Goal: Transaction & Acquisition: Book appointment/travel/reservation

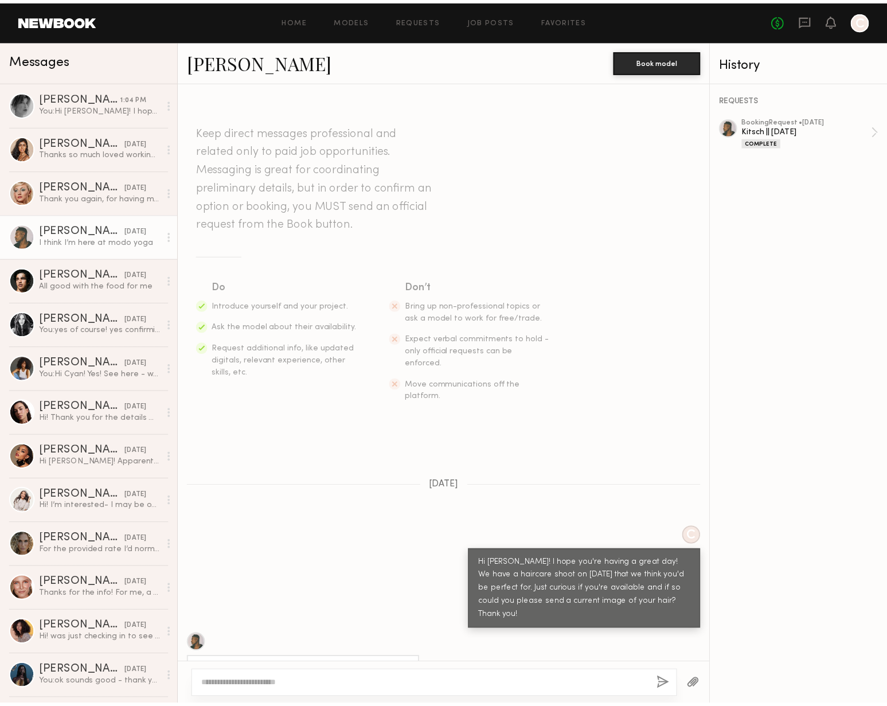
scroll to position [1053, 0]
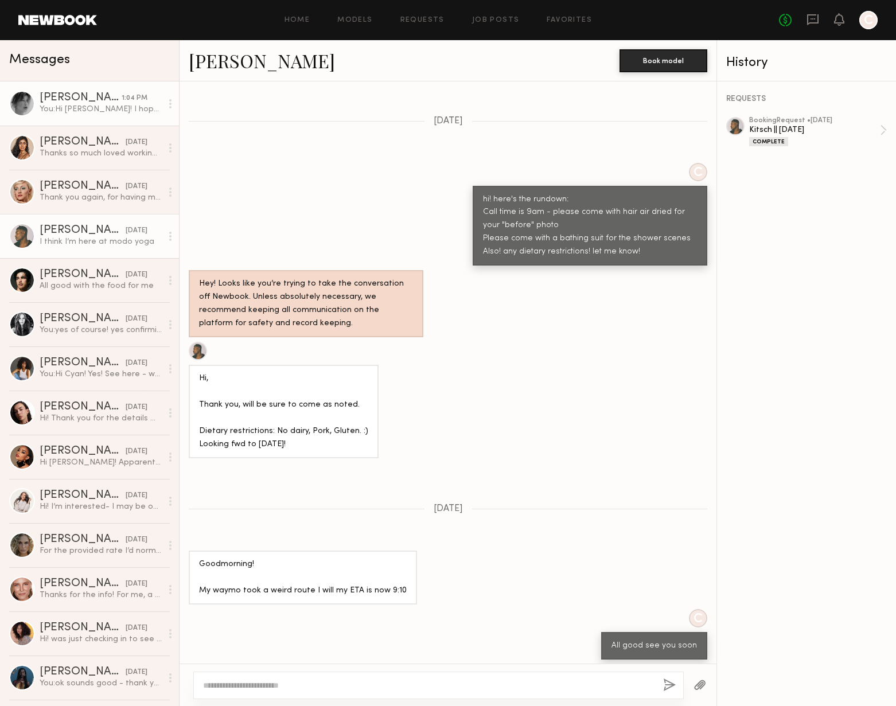
click at [85, 106] on div "You: Hi [PERSON_NAME]! I hope you're having a great day :) We are doing a hair …" at bounding box center [101, 109] width 122 height 11
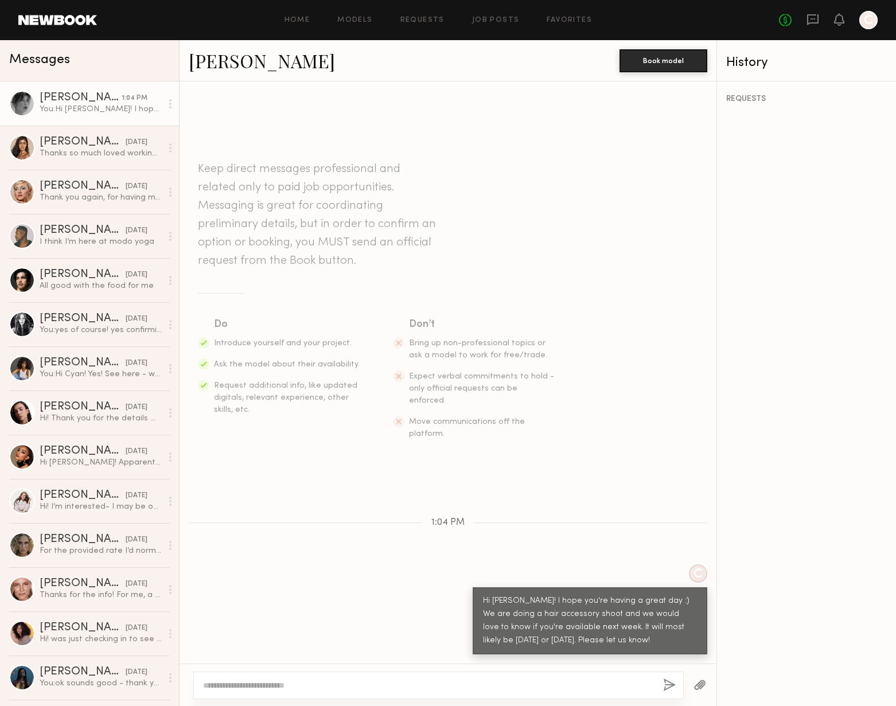
click at [871, 25] on div at bounding box center [868, 20] width 18 height 18
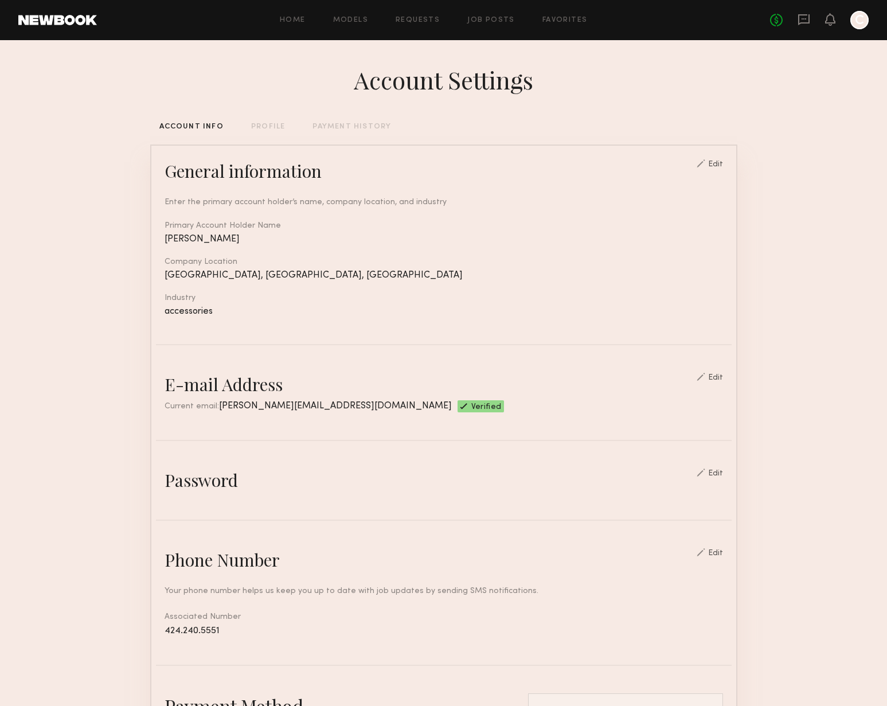
click at [720, 473] on div "Edit" at bounding box center [715, 474] width 15 height 8
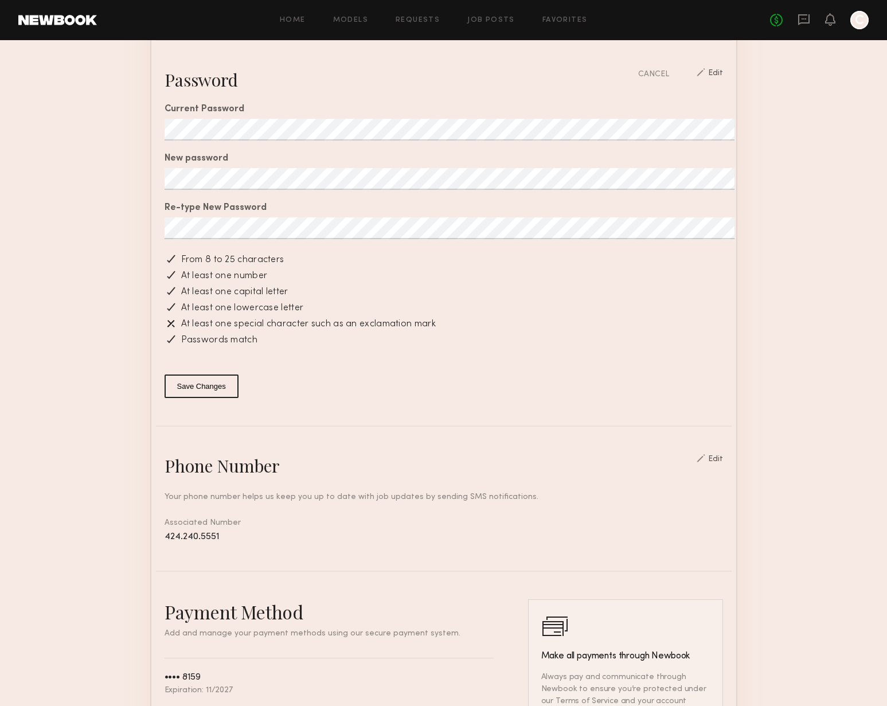
scroll to position [398, 0]
click at [208, 388] on button "Save Changes" at bounding box center [202, 389] width 74 height 24
click at [186, 383] on button "Save Changes" at bounding box center [202, 389] width 74 height 24
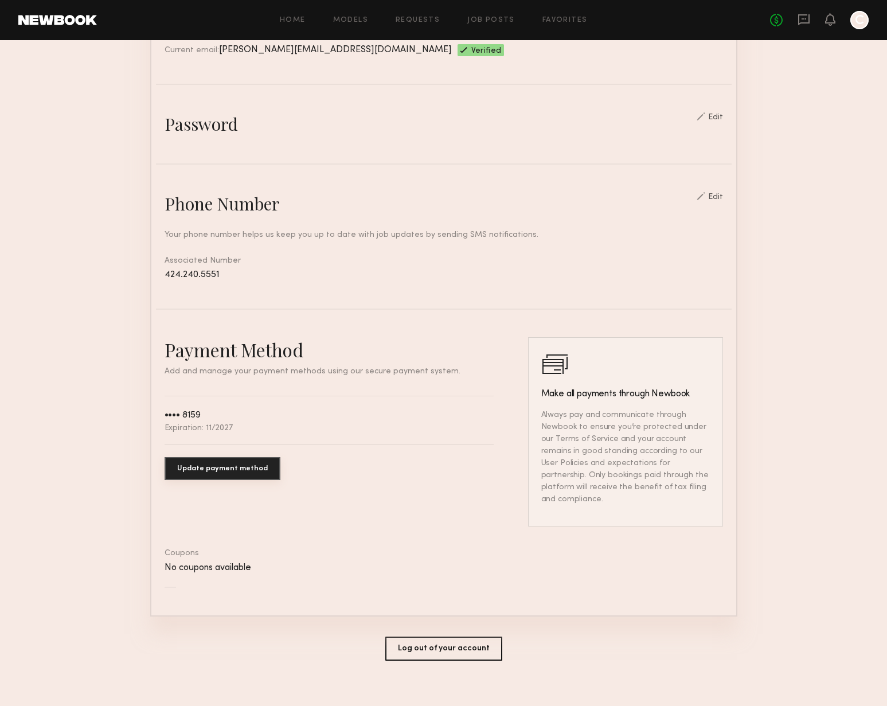
scroll to position [0, 0]
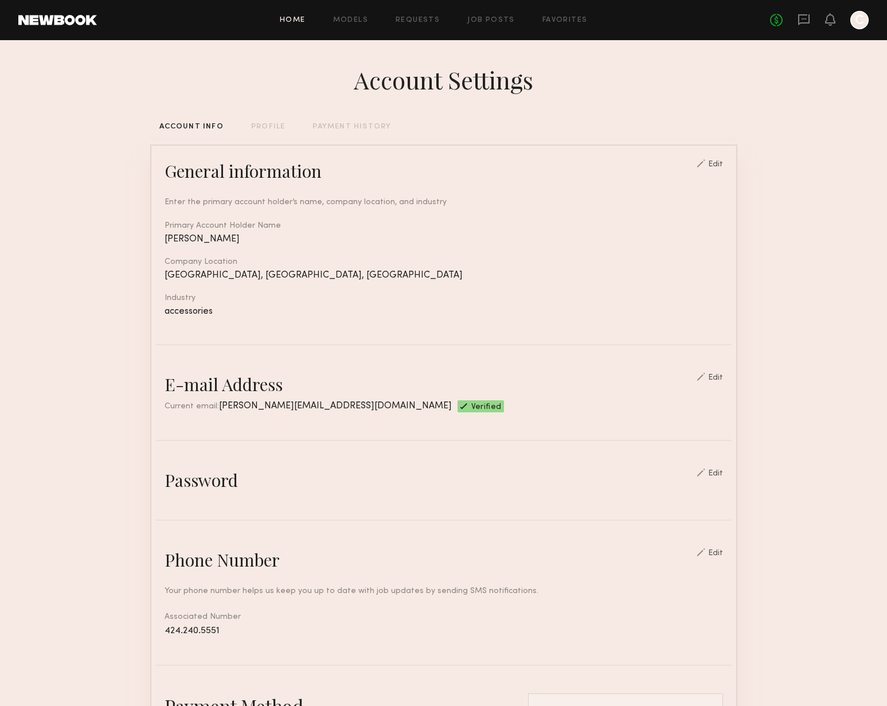
click at [294, 18] on link "Home" at bounding box center [293, 20] width 26 height 7
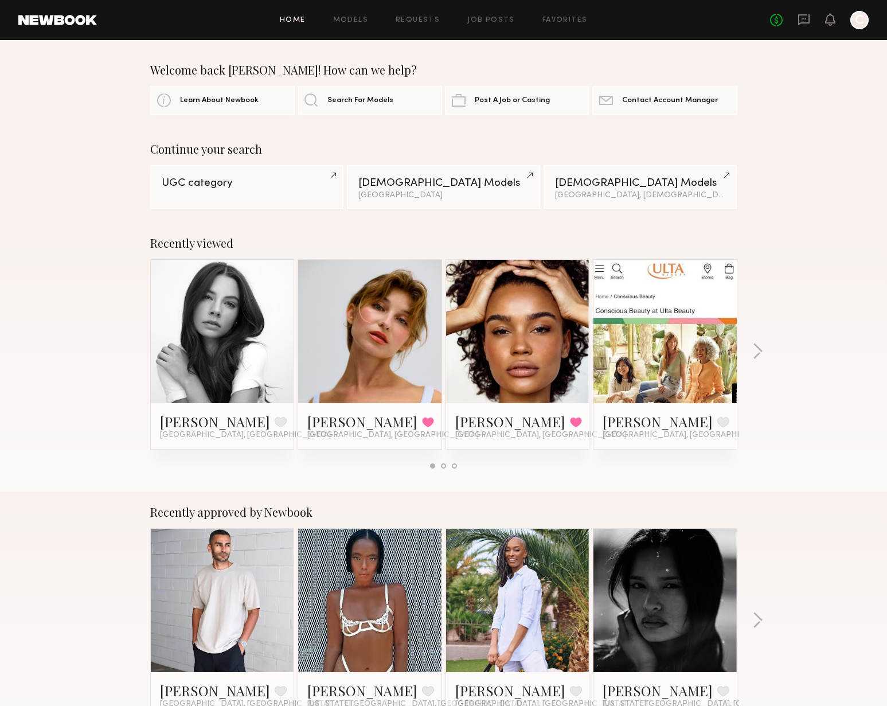
click at [296, 17] on link "Home" at bounding box center [293, 20] width 26 height 7
click at [71, 22] on link at bounding box center [57, 20] width 79 height 10
click at [56, 457] on div "Recently viewed Annelise B. Favorite Los Angeles, CA Brittany H. Favorited Los …" at bounding box center [443, 356] width 887 height 269
click at [103, 529] on div "Recently approved by Newbook Nikhil C. Favorite Los Angeles, CA Samayah J. Favo…" at bounding box center [443, 625] width 887 height 269
click at [107, 331] on div "Recently viewed Annelise B. Favorite Los Angeles, CA Brittany H. Favorited Los …" at bounding box center [443, 356] width 887 height 269
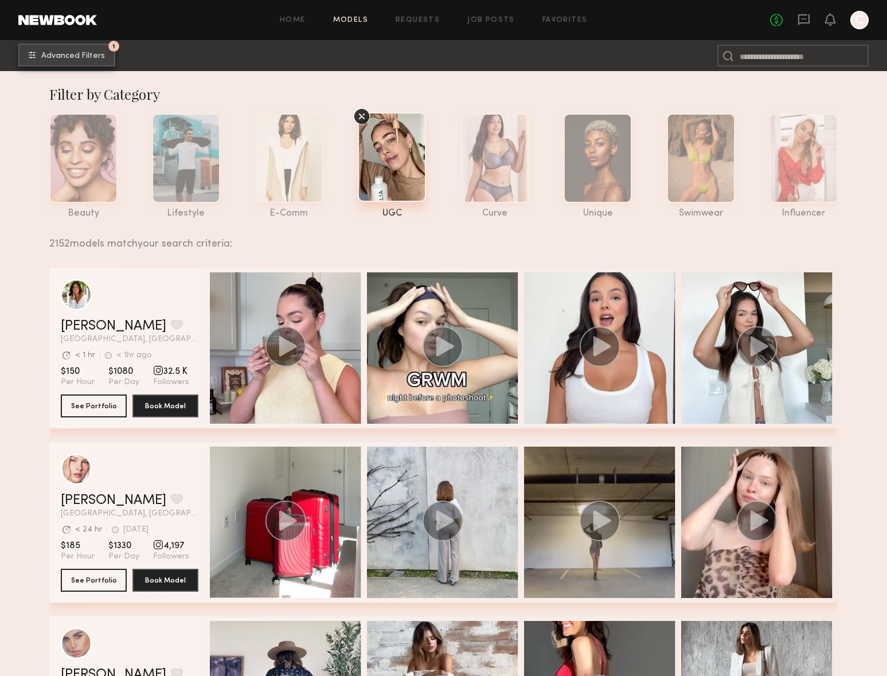
click at [81, 55] on span "Advanced Filters" at bounding box center [73, 56] width 64 height 8
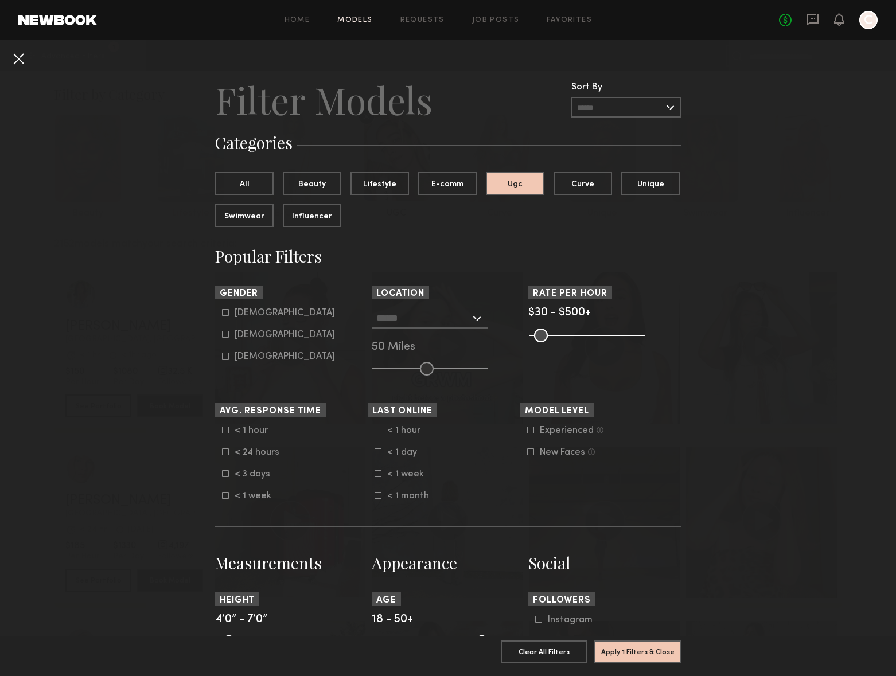
click at [13, 57] on button at bounding box center [18, 58] width 18 height 18
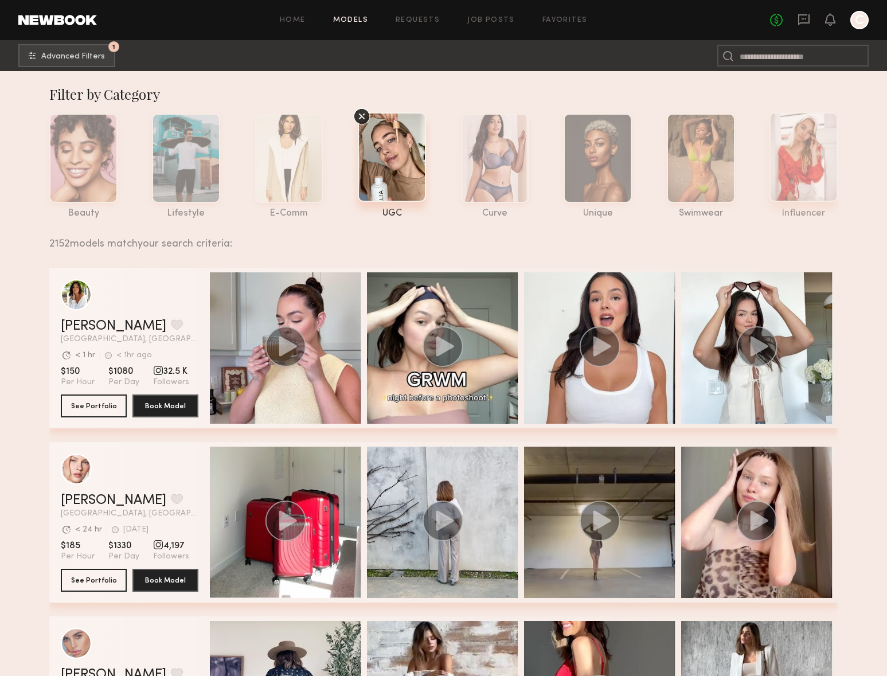
click at [797, 154] on div at bounding box center [804, 156] width 68 height 89
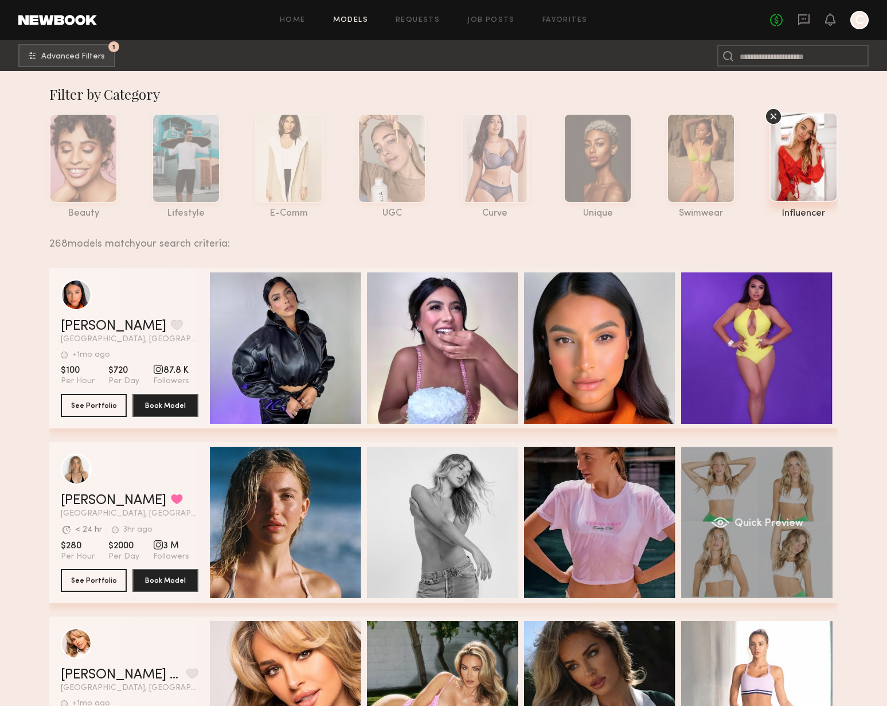
click at [740, 510] on div "Quick Preview" at bounding box center [756, 522] width 151 height 151
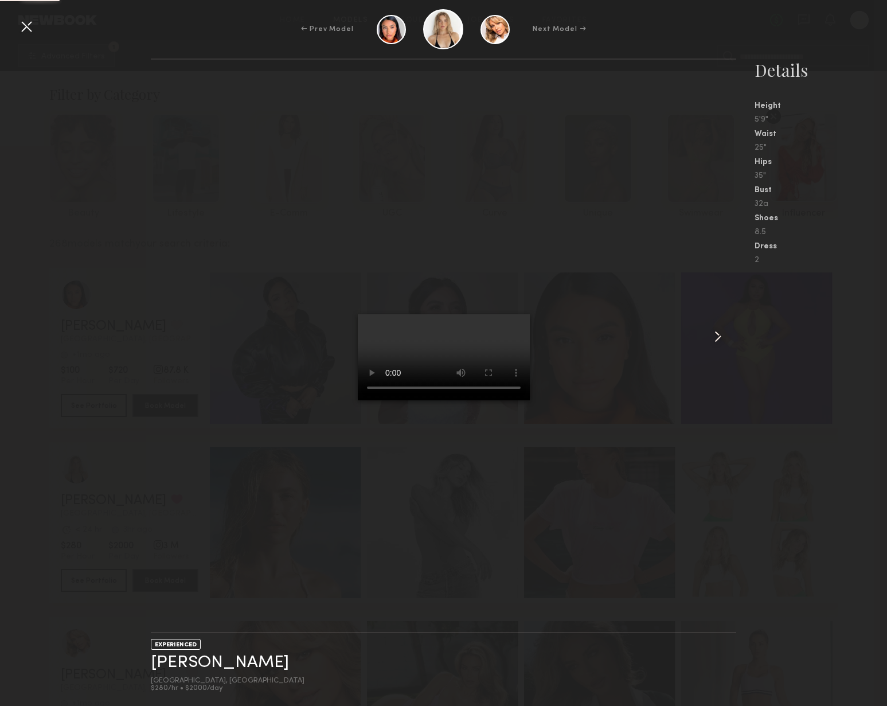
click at [720, 337] on common-icon at bounding box center [718, 336] width 18 height 18
click at [719, 338] on common-icon at bounding box center [718, 336] width 18 height 18
click at [718, 339] on common-icon at bounding box center [718, 336] width 18 height 18
